Goal: Task Accomplishment & Management: Manage account settings

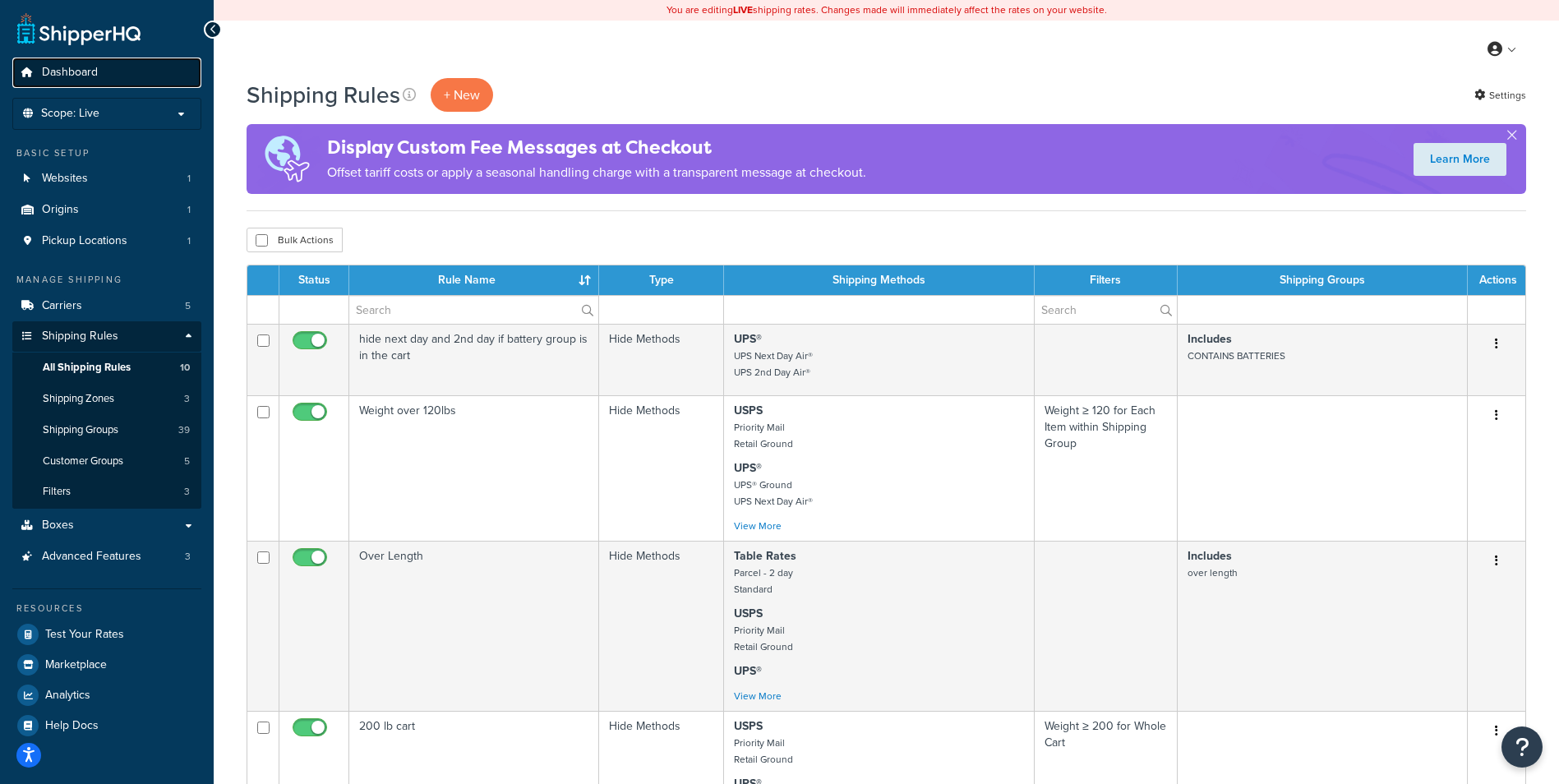
click at [81, 67] on span "Dashboard" at bounding box center [70, 73] width 56 height 14
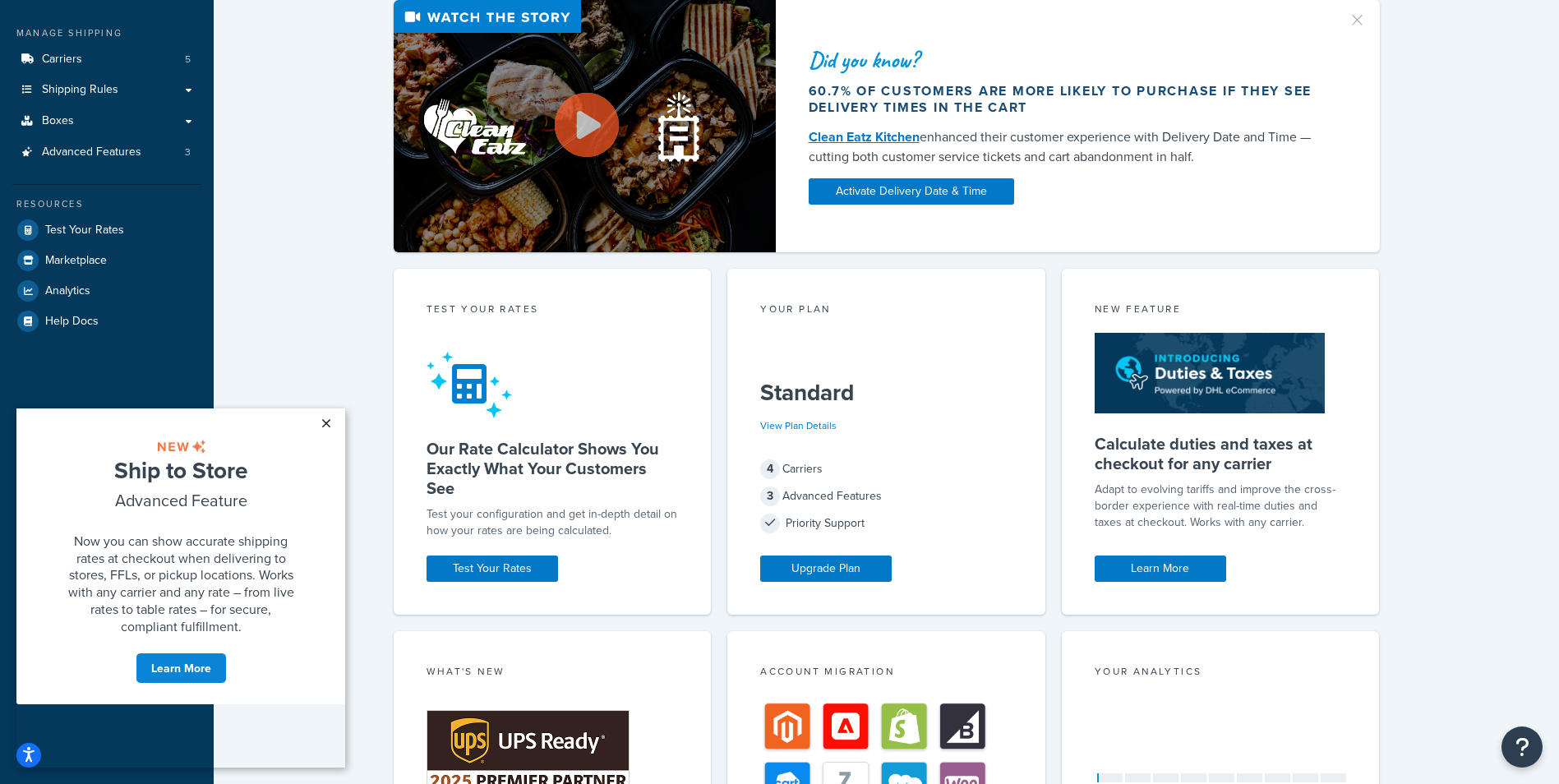
click at [327, 423] on link "×" at bounding box center [325, 423] width 29 height 30
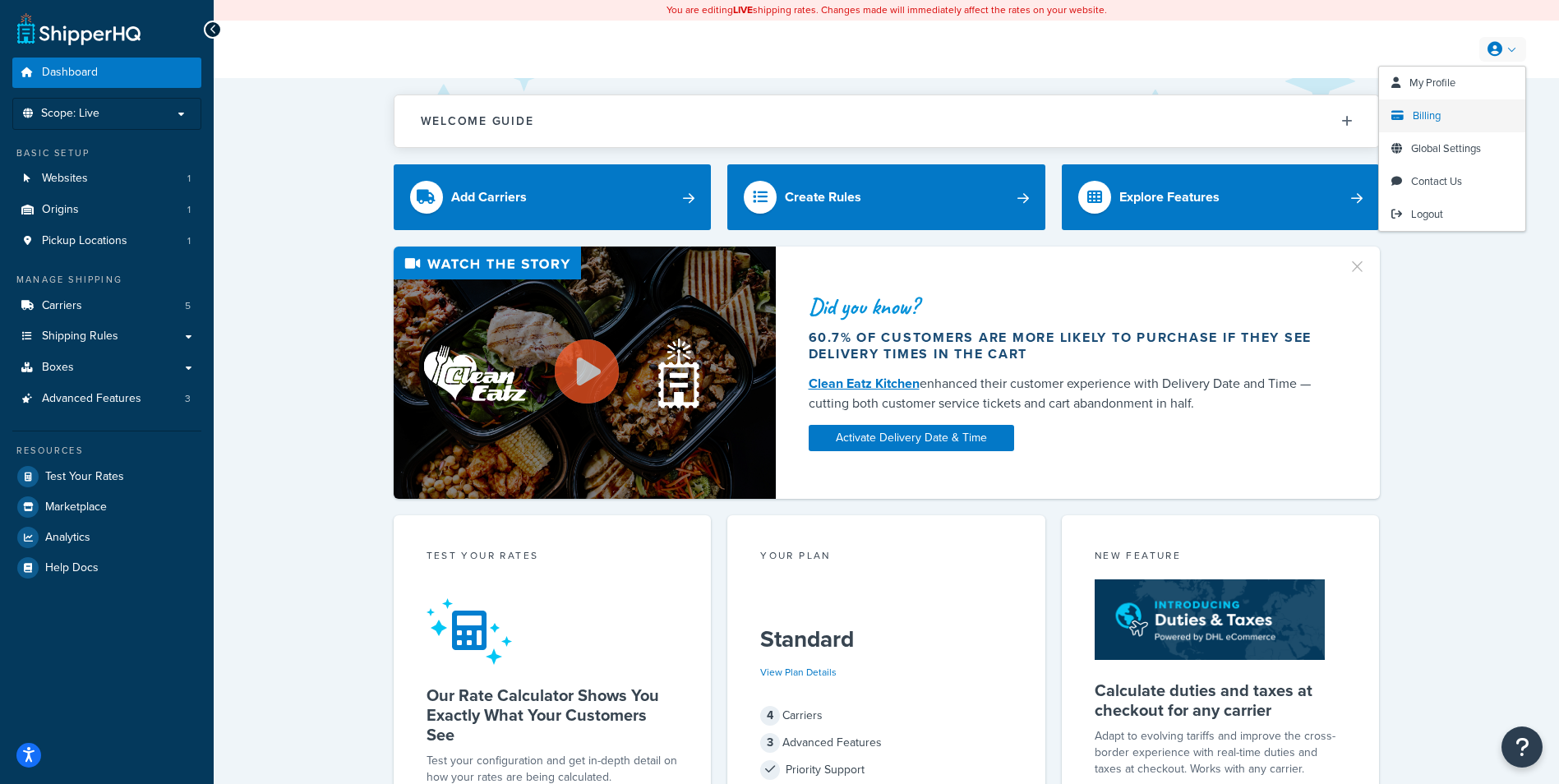
click at [1445, 114] on link "Billing" at bounding box center [1451, 116] width 146 height 33
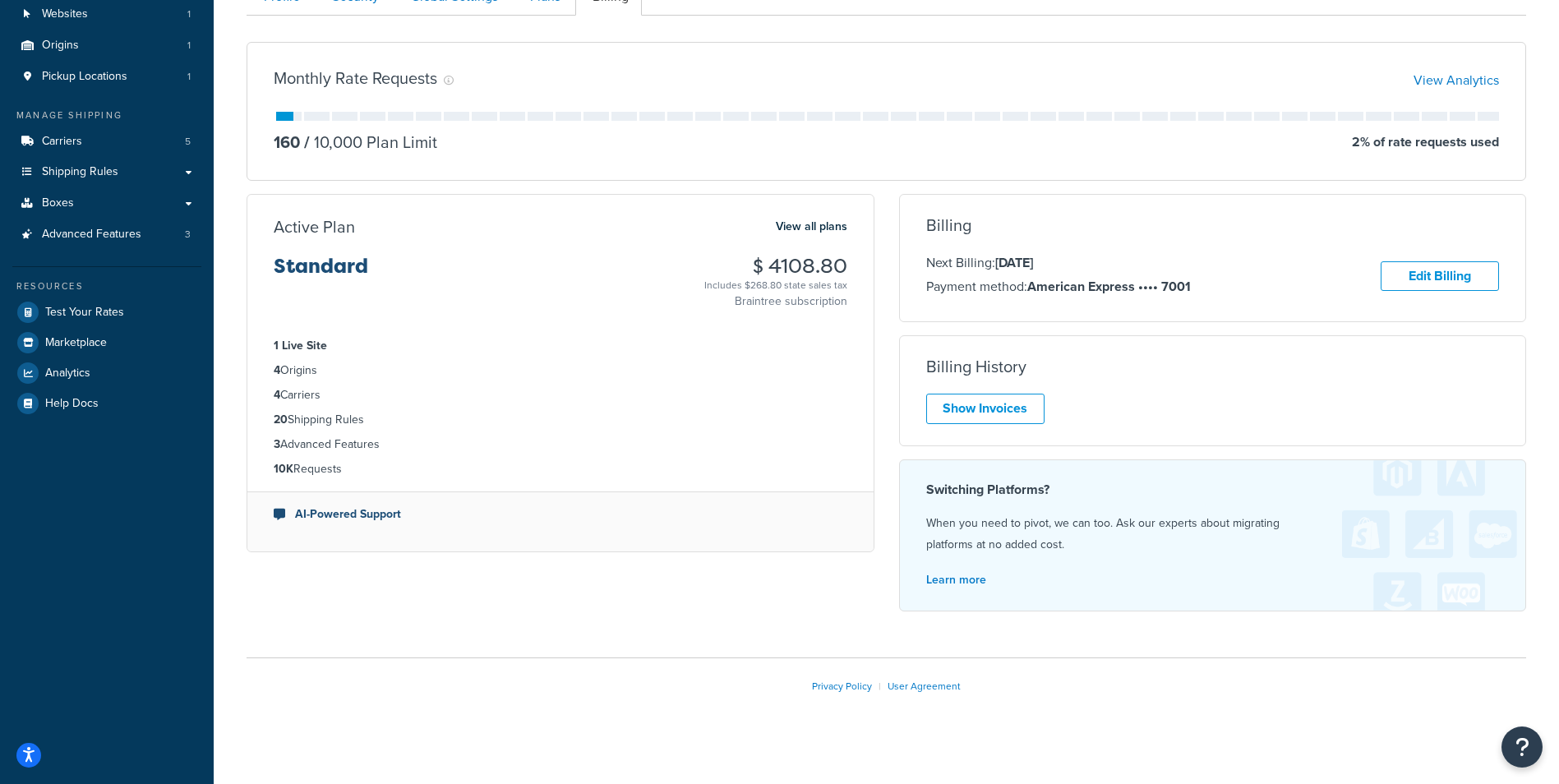
scroll to position [177, 0]
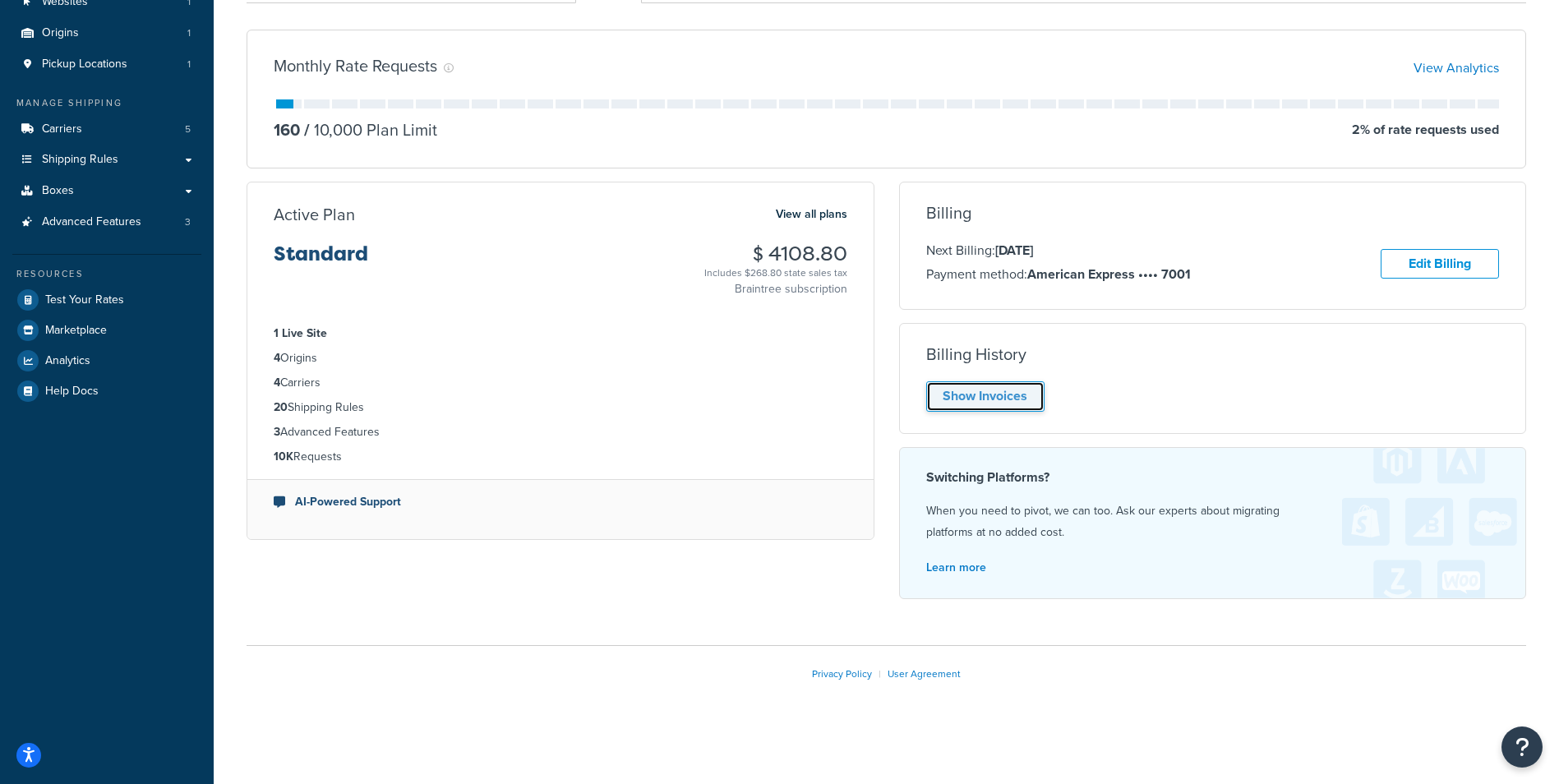
click at [995, 385] on link "Show Invoices" at bounding box center [985, 396] width 118 height 31
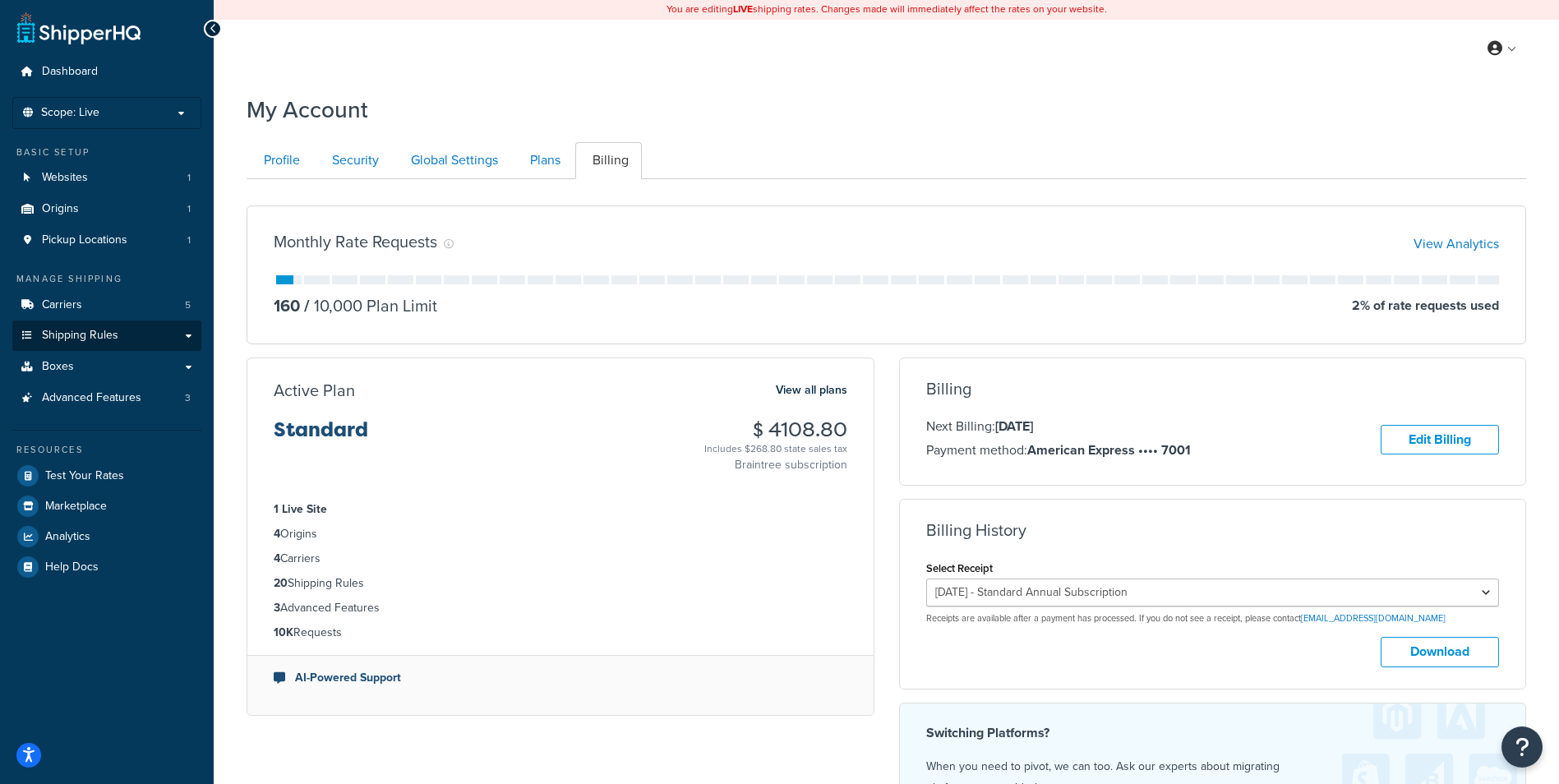
scroll to position [0, 0]
click at [90, 401] on span "Advanced Features" at bounding box center [91, 399] width 99 height 14
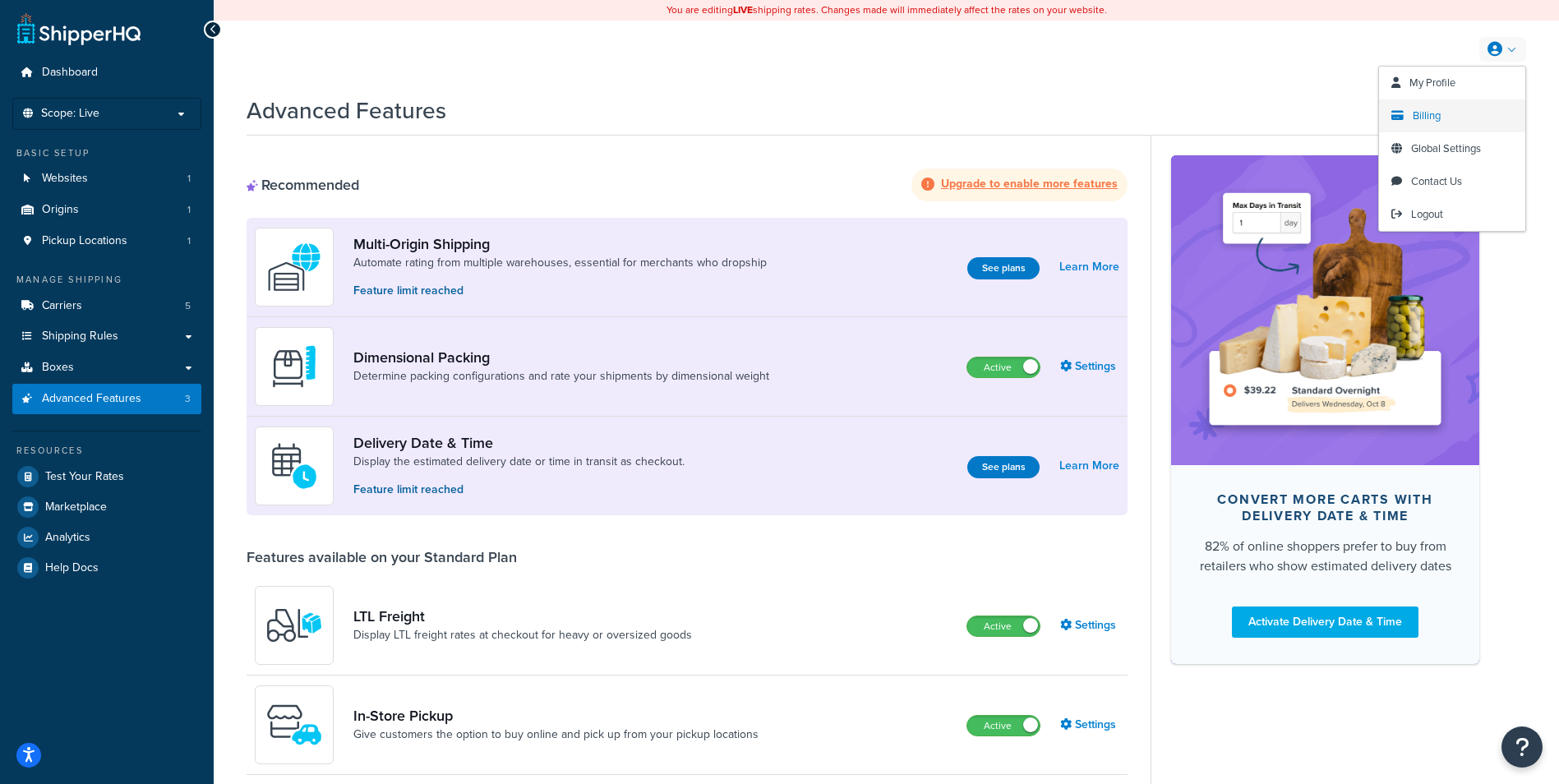
click at [1417, 114] on span "Billing" at bounding box center [1427, 116] width 28 height 16
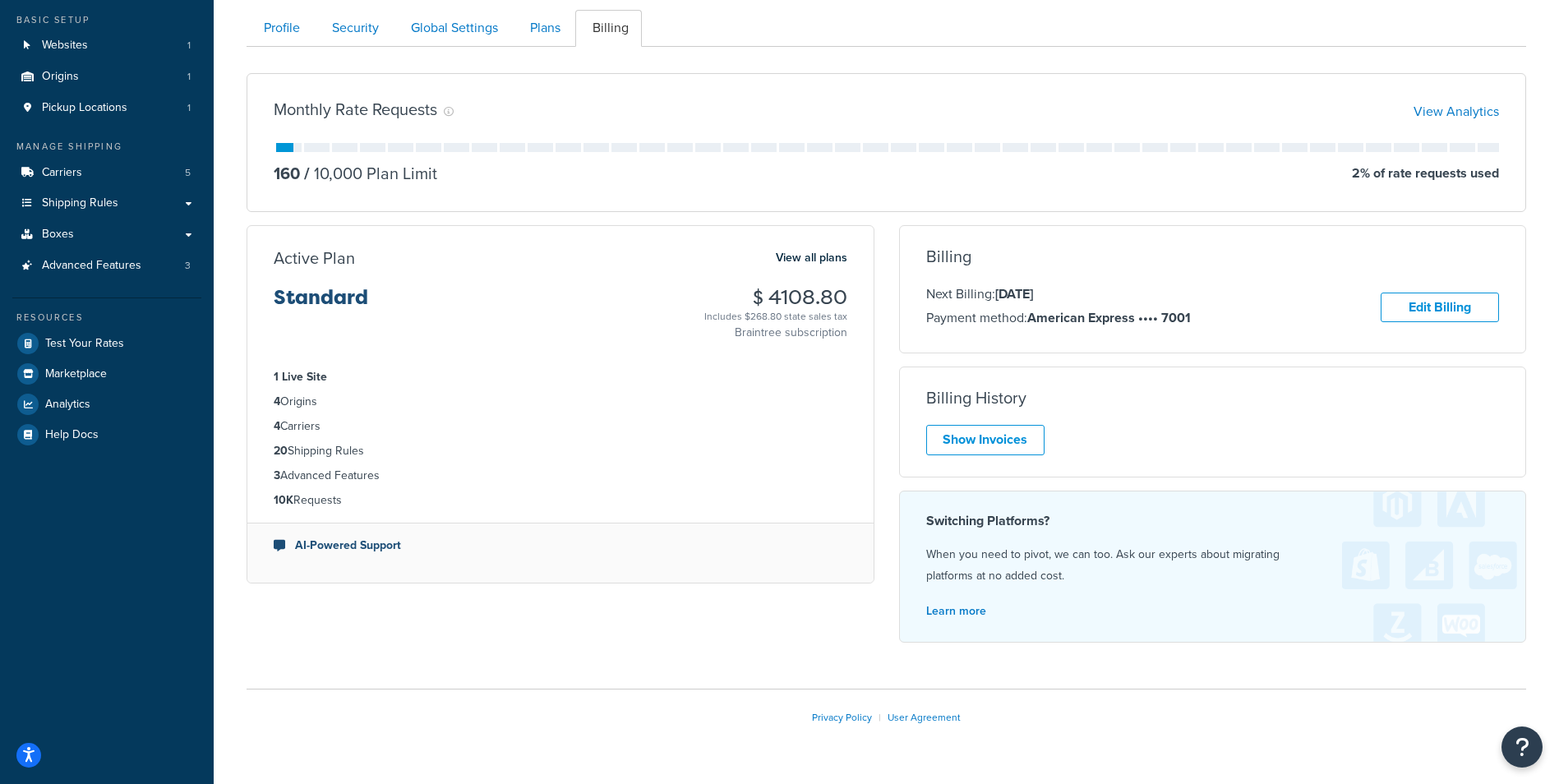
scroll to position [177, 0]
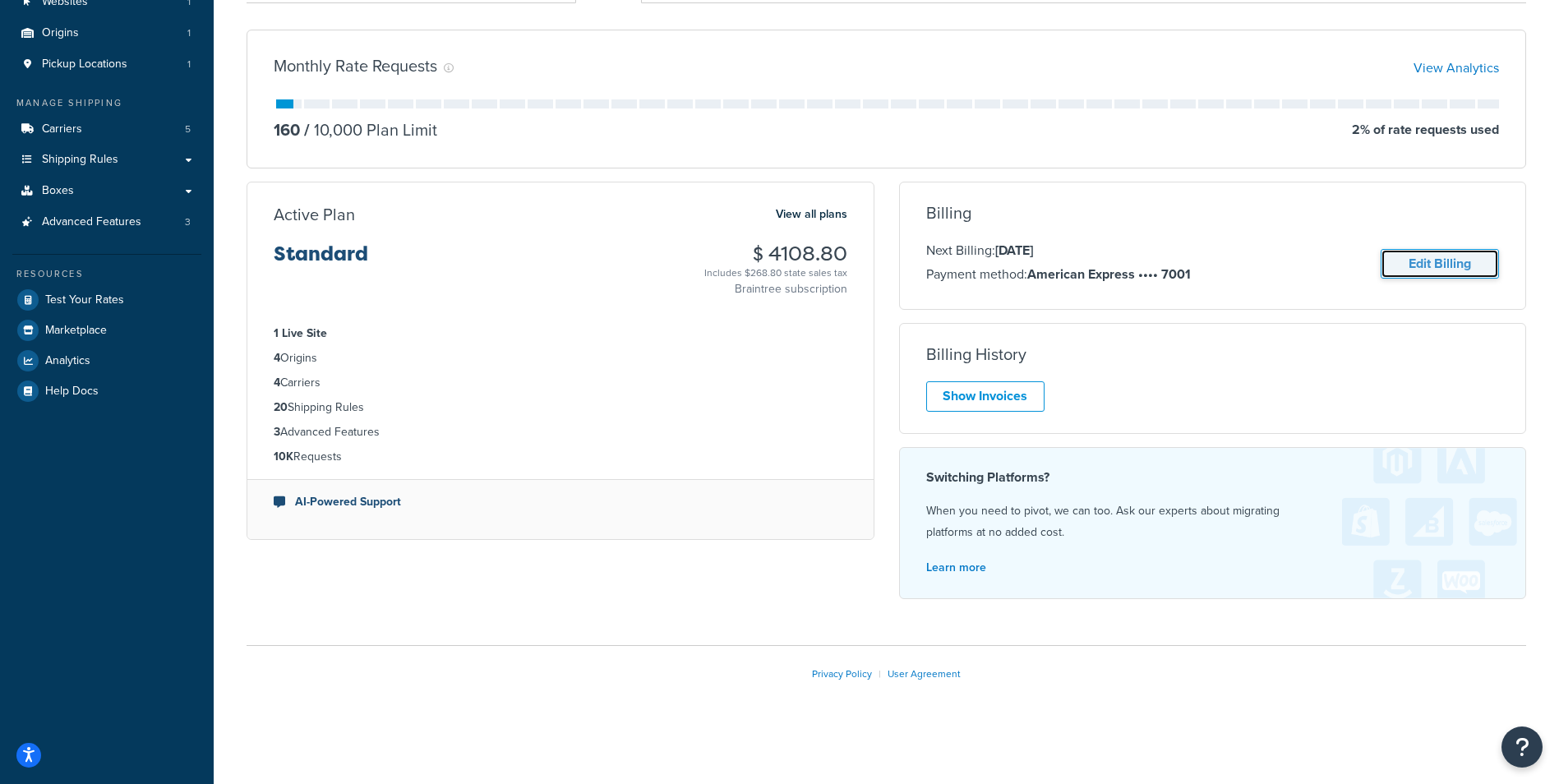
click at [1446, 259] on link "Edit Billing" at bounding box center [1439, 264] width 118 height 31
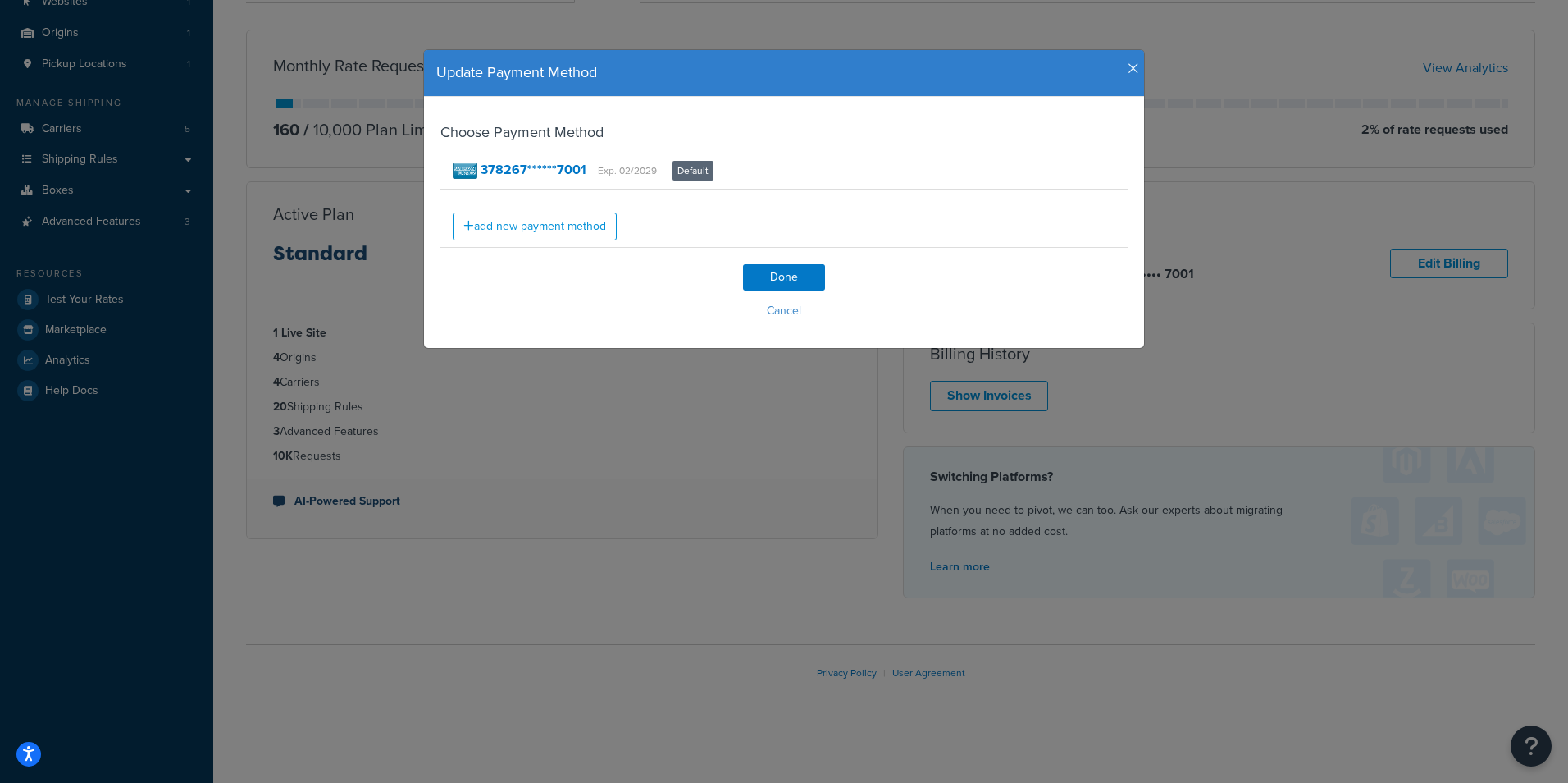
click at [1127, 67] on icon "button" at bounding box center [1132, 68] width 11 height 15
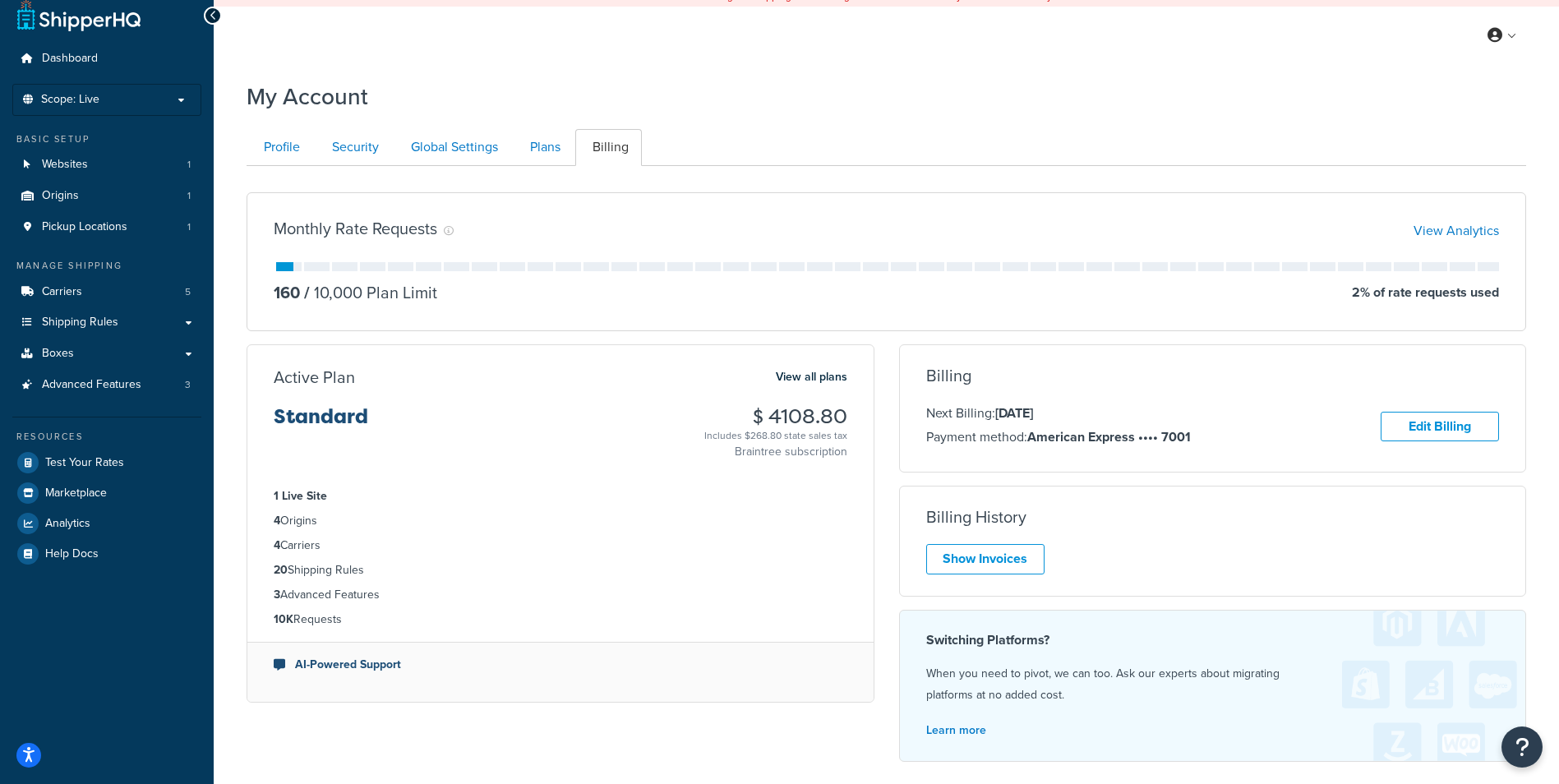
scroll to position [0, 0]
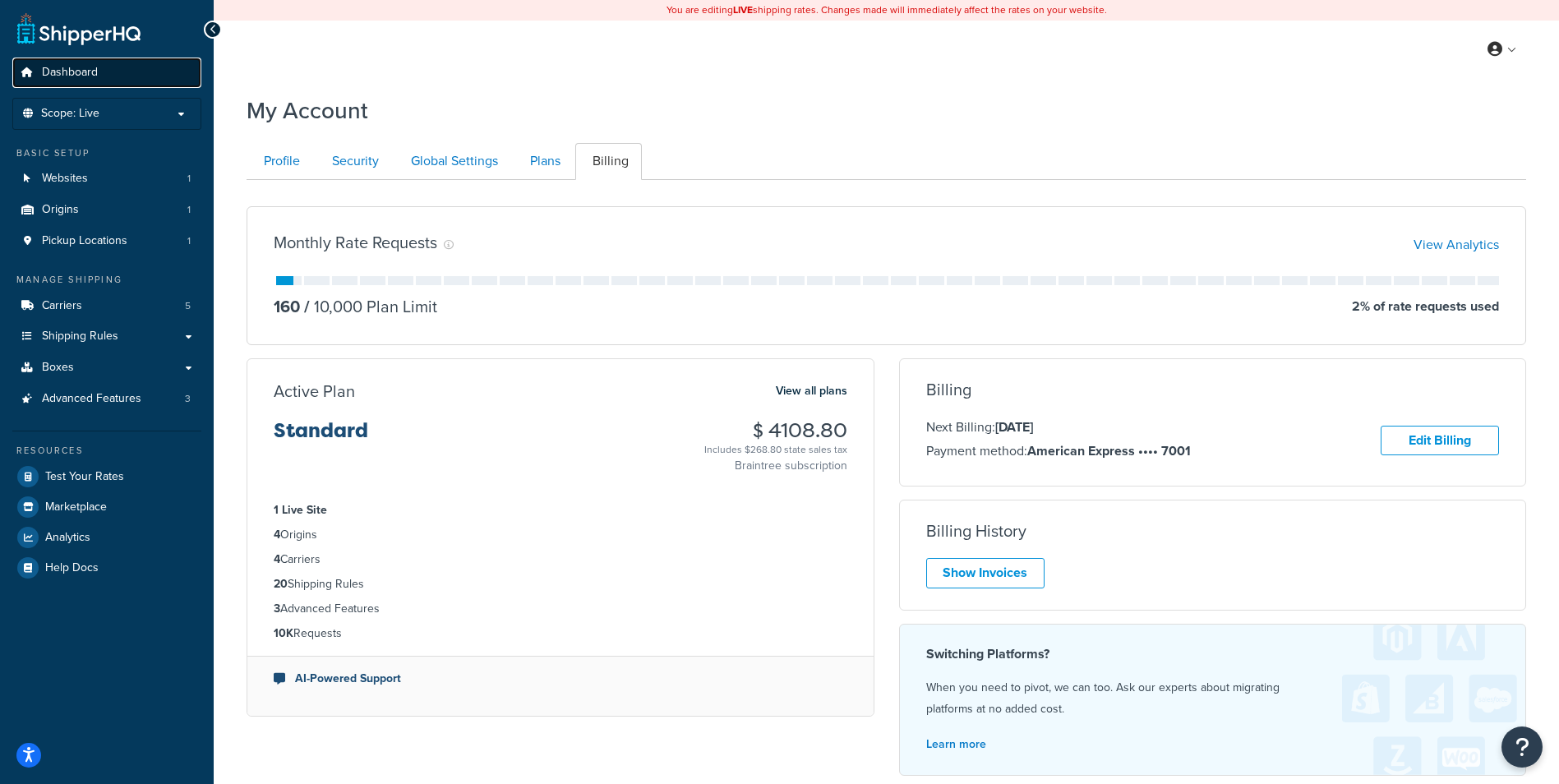
click at [91, 73] on span "Dashboard" at bounding box center [70, 73] width 56 height 14
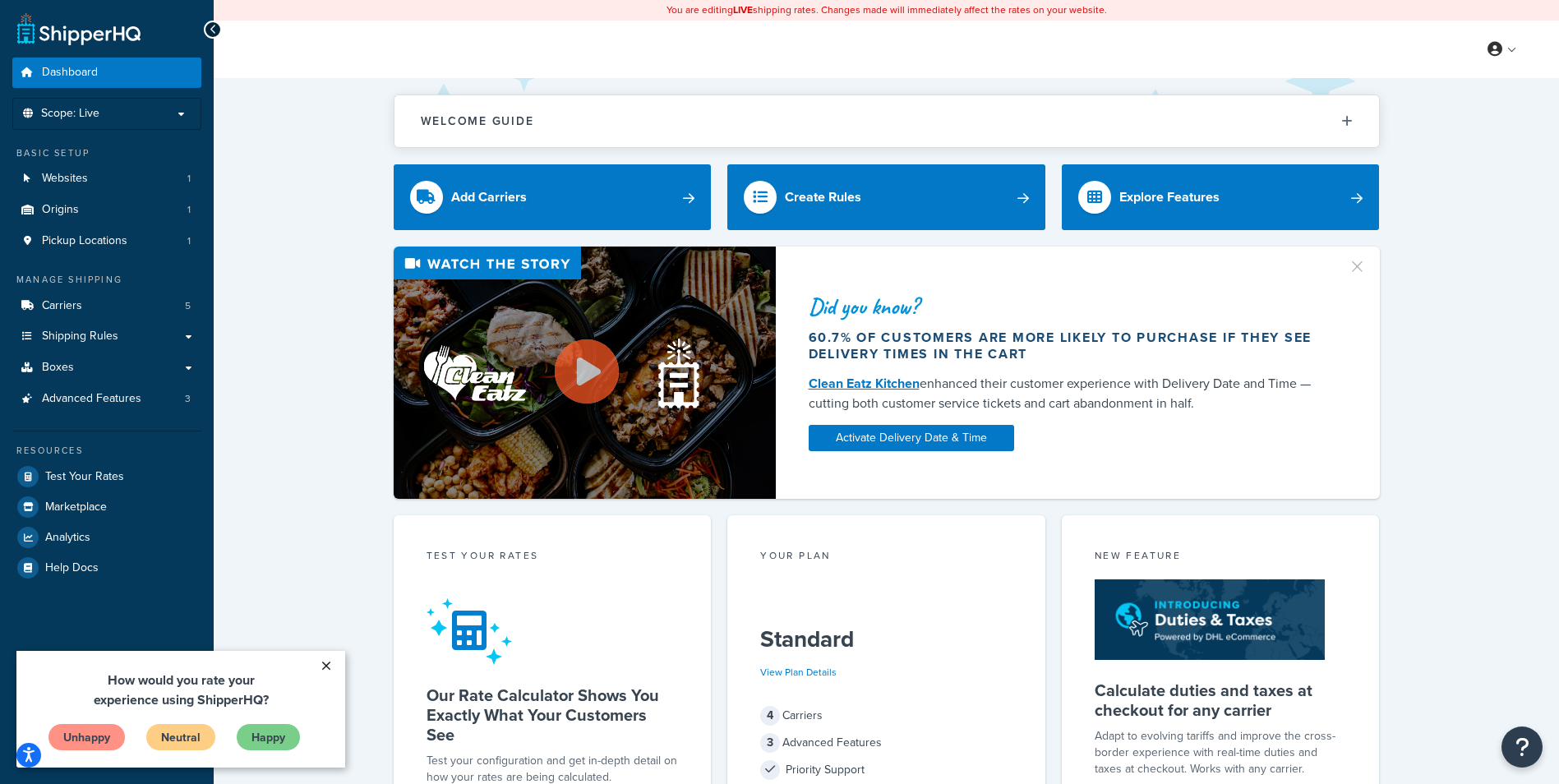
click at [323, 663] on link "×" at bounding box center [325, 666] width 29 height 30
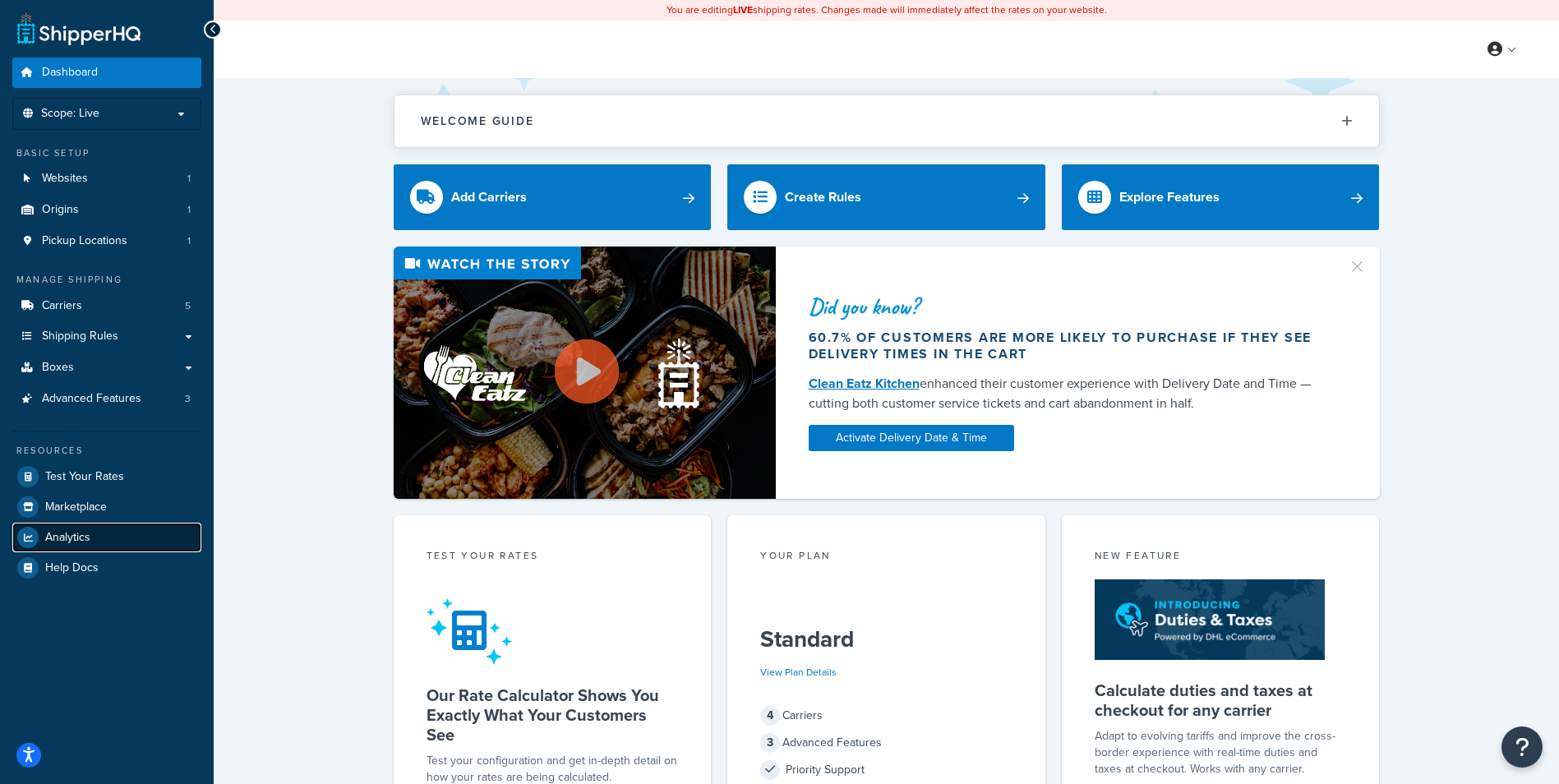
click at [106, 533] on link "Analytics" at bounding box center [107, 537] width 189 height 30
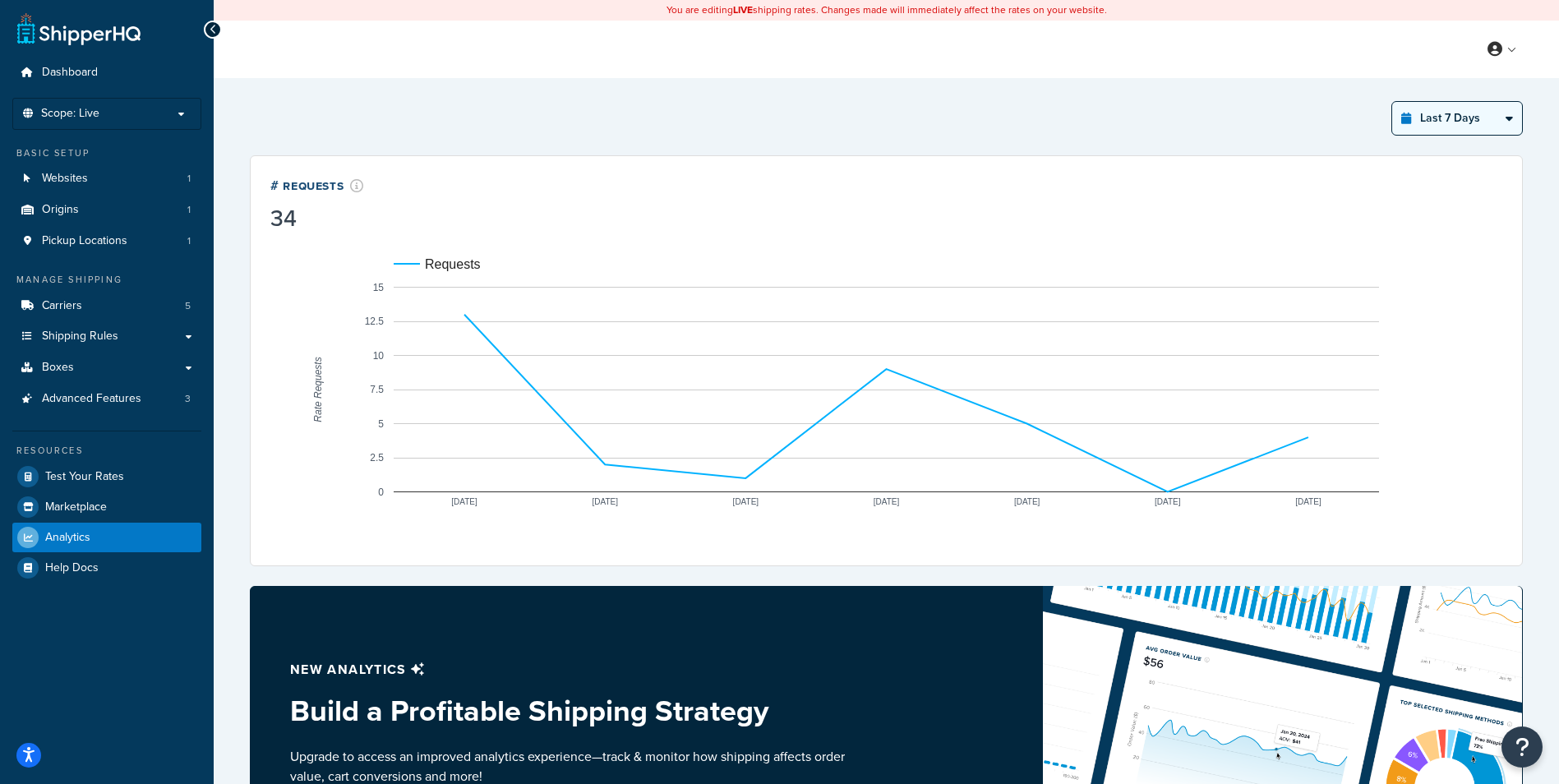
click at [1500, 122] on select "Last 24 Hours Last 7 Days Last 30 Days Last 3 Months Last 6 Months Last 12 Mont…" at bounding box center [1456, 118] width 130 height 33
select select "last_year"
click at [1392, 102] on select "Last 24 Hours Last 7 Days Last 30 Days Last 3 Months Last 6 Months Last 12 Mont…" at bounding box center [1456, 118] width 130 height 33
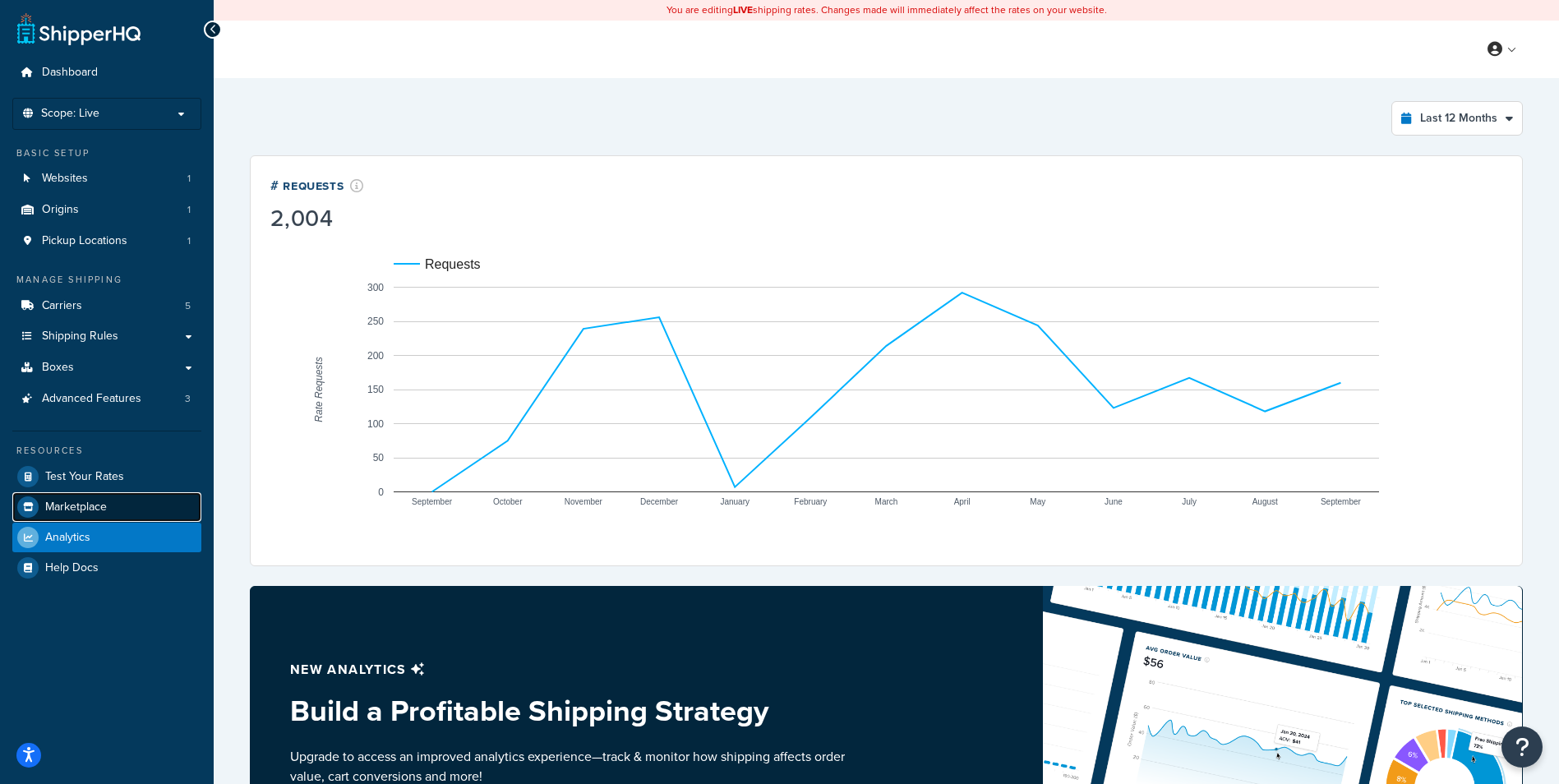
click at [107, 511] on span "Marketplace" at bounding box center [76, 507] width 61 height 14
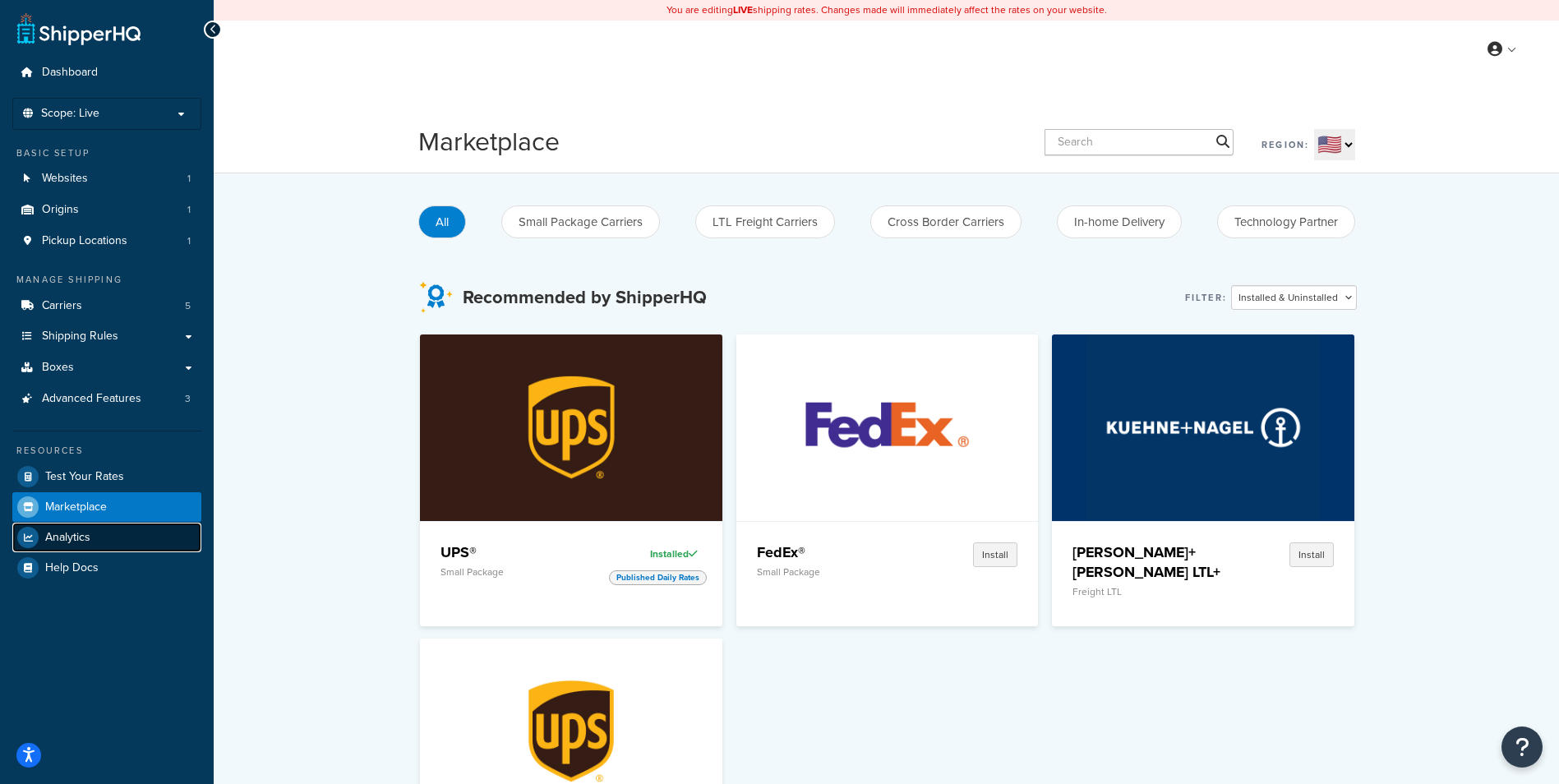
click at [82, 538] on span "Analytics" at bounding box center [68, 538] width 46 height 14
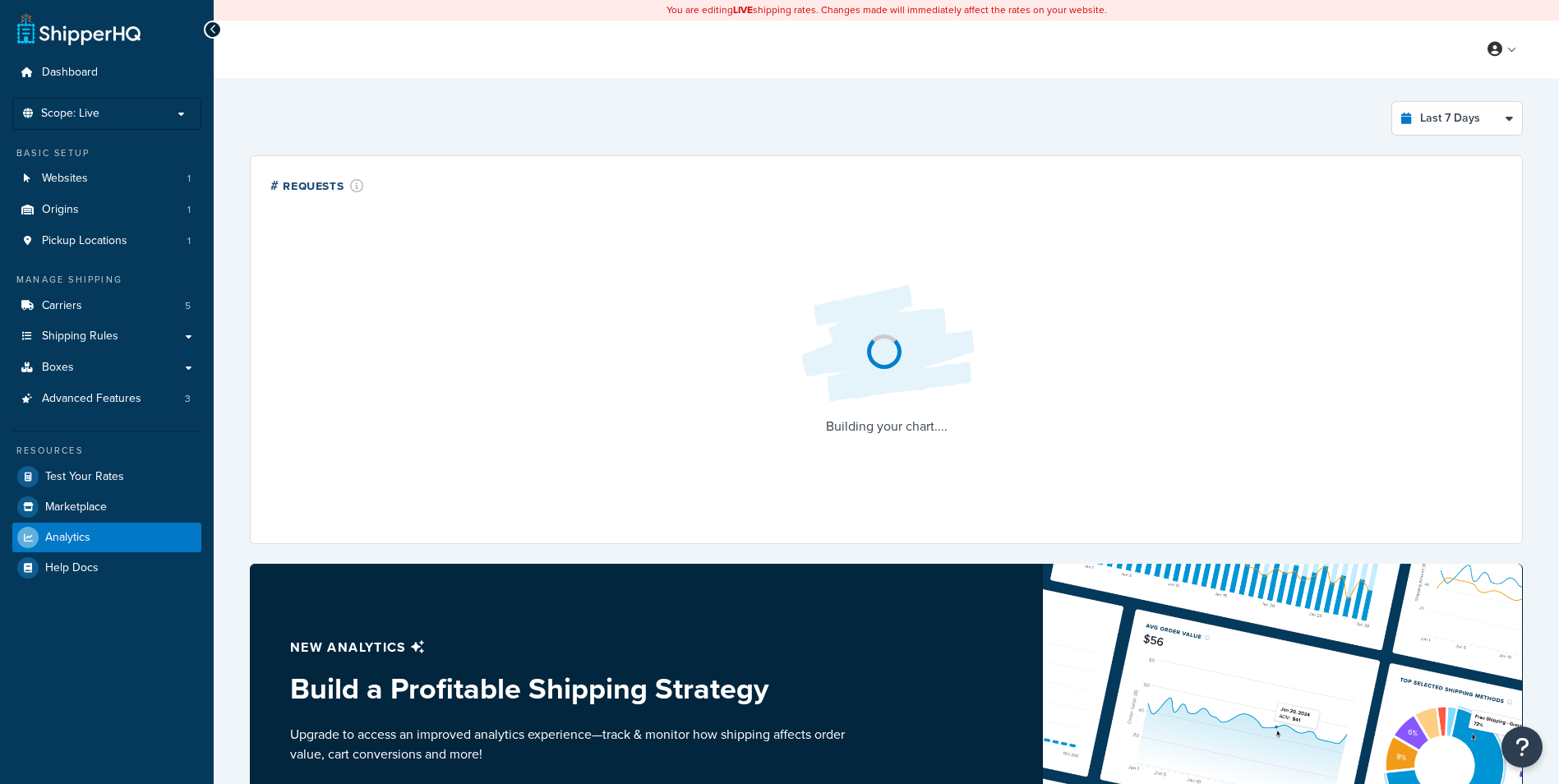
select select "last_7_days"
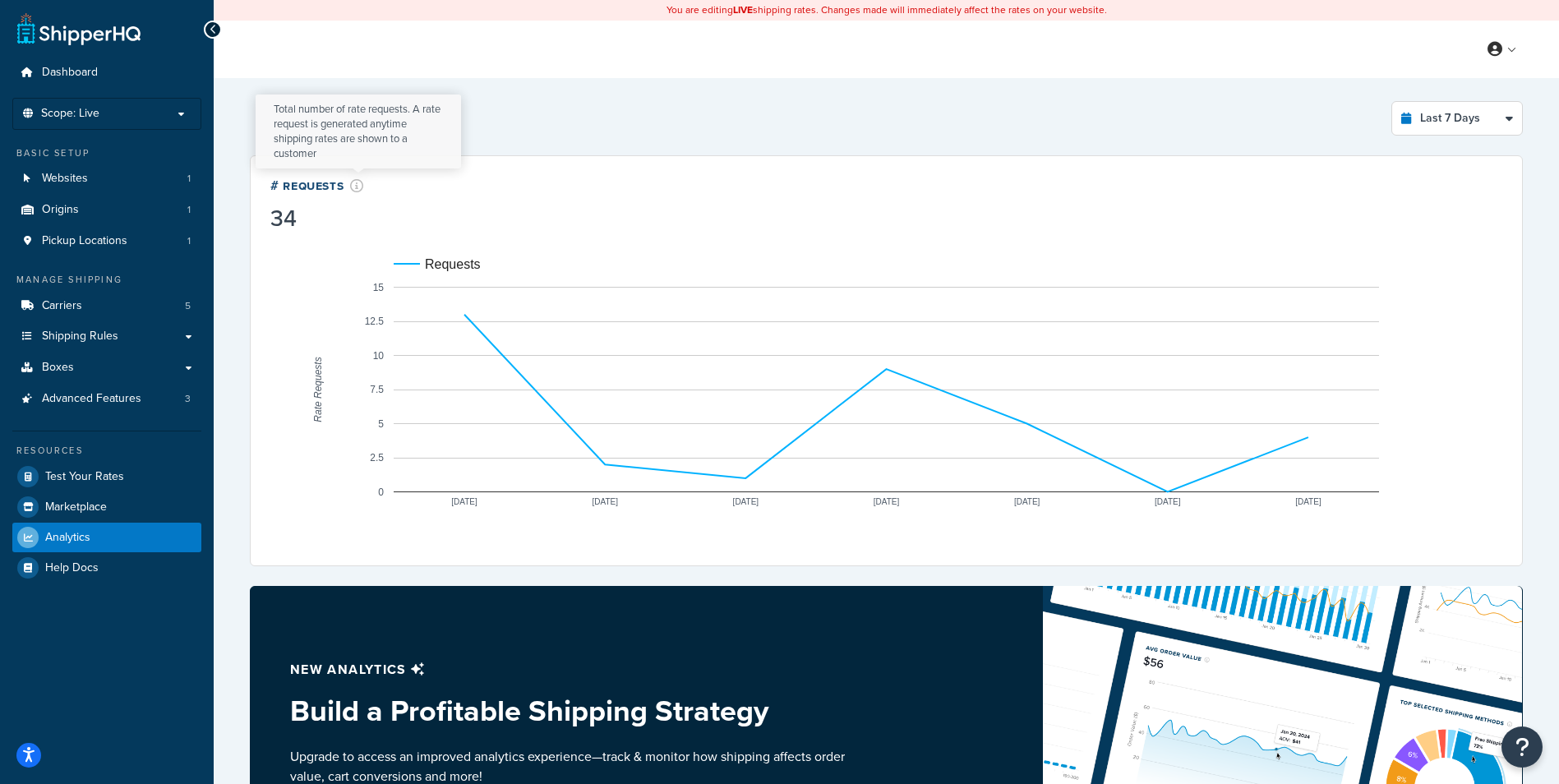
click at [360, 184] on icon at bounding box center [357, 185] width 14 height 13
